Goal: Information Seeking & Learning: Learn about a topic

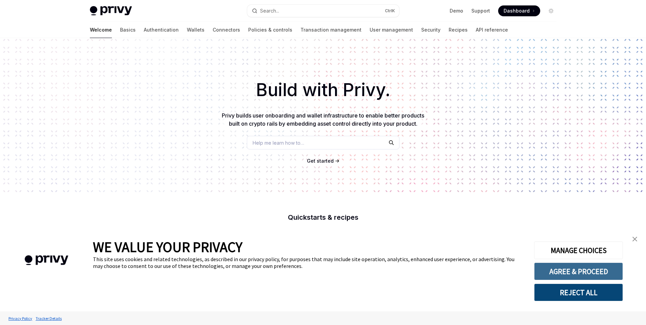
click at [598, 273] on button "AGREE & PROCEED" at bounding box center [578, 271] width 89 height 18
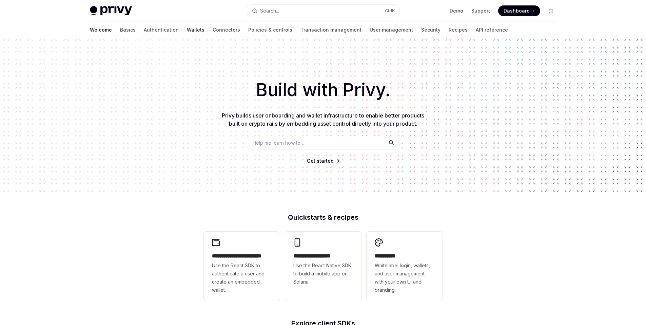
click at [187, 29] on link "Wallets" at bounding box center [196, 30] width 18 height 16
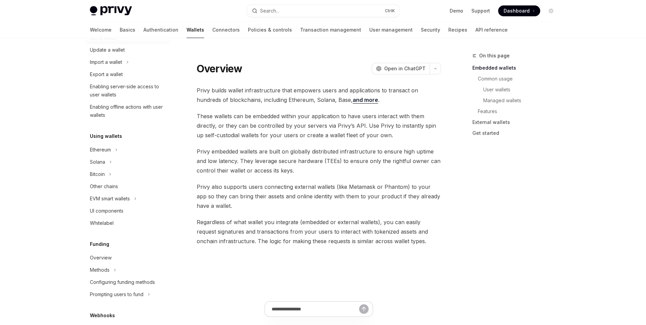
scroll to position [102, 0]
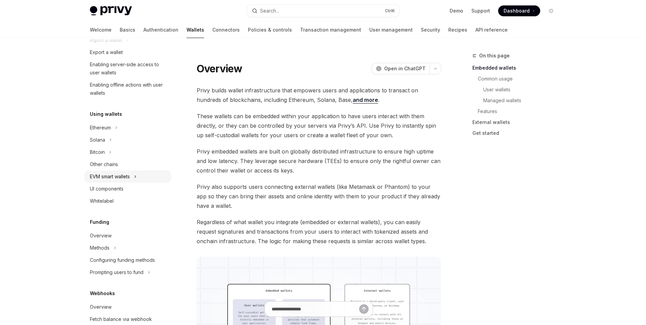
click at [124, 177] on div "EVM smart wallets" at bounding box center [110, 176] width 40 height 8
type textarea "*"
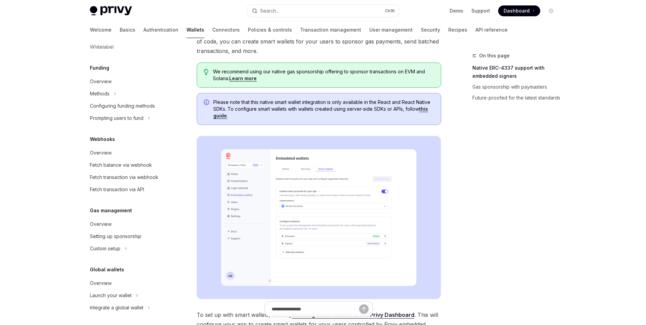
scroll to position [295, 0]
